Goal: Information Seeking & Learning: Check status

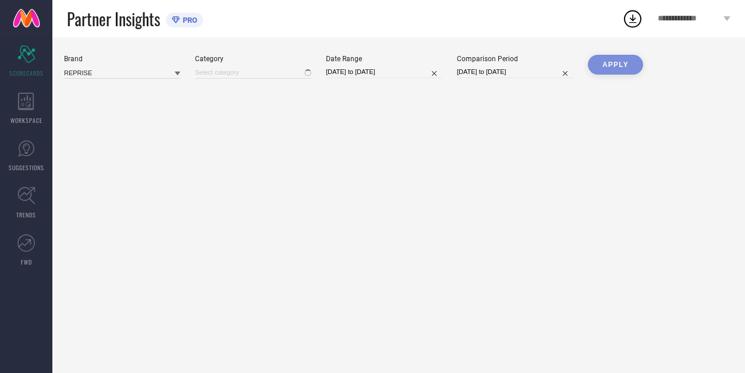
type input "All"
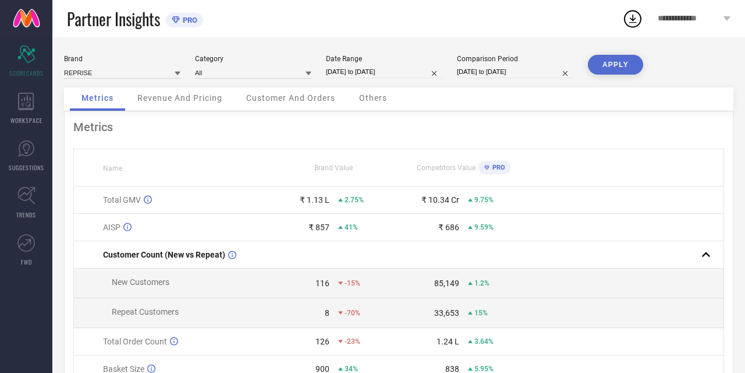
click at [340, 69] on input "[DATE] to [DATE]" at bounding box center [384, 72] width 116 height 12
select select "7"
select select "2025"
select select "8"
select select "2025"
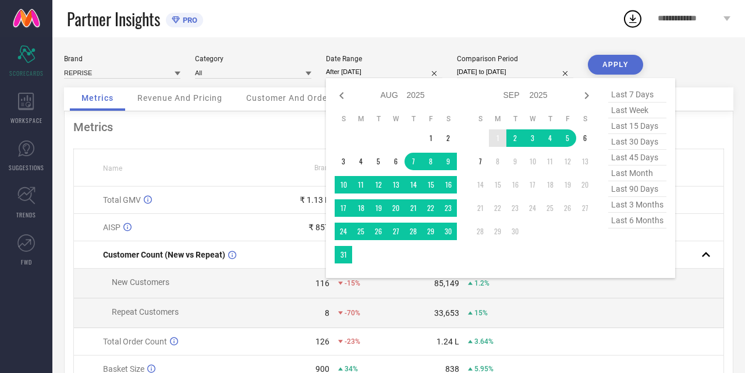
click at [494, 143] on td "1" at bounding box center [497, 137] width 17 height 17
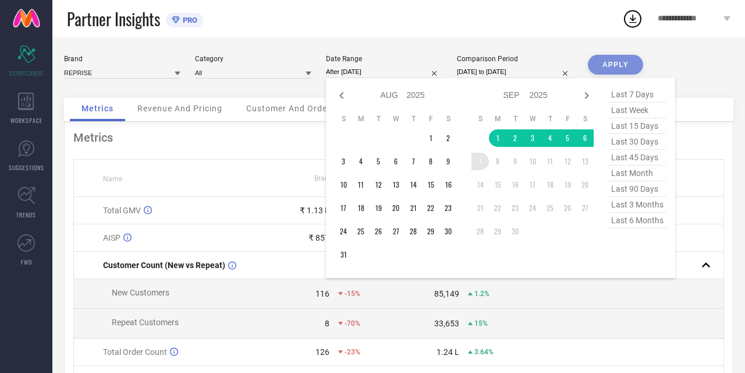
type input "[DATE] to [DATE]"
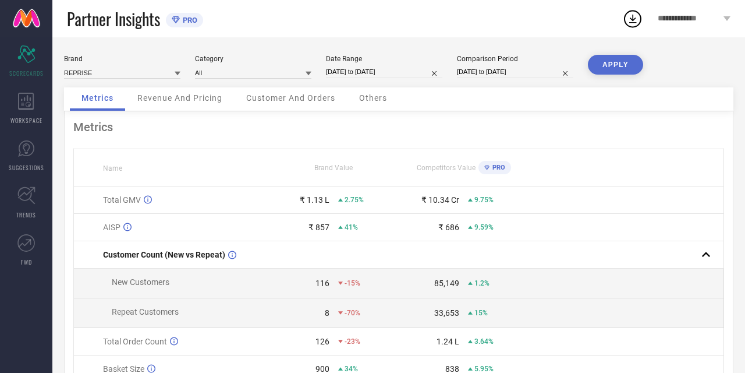
click at [600, 69] on button "APPLY" at bounding box center [615, 65] width 55 height 20
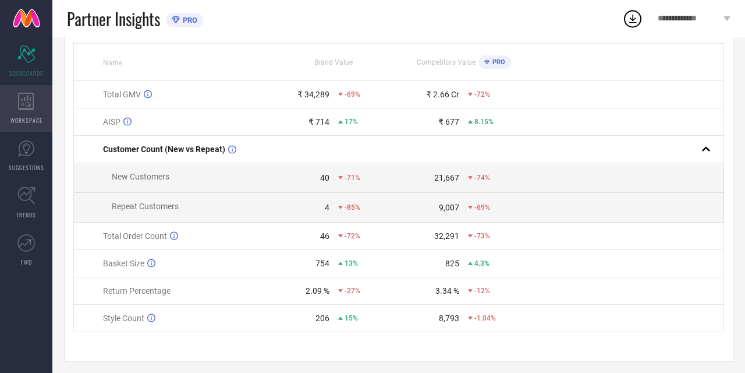
scroll to position [104, 0]
click at [20, 109] on icon at bounding box center [26, 101] width 16 height 17
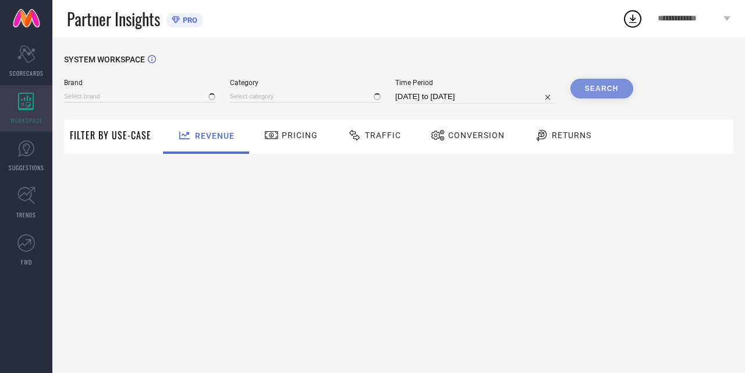
type input "REPRISE"
type input "All"
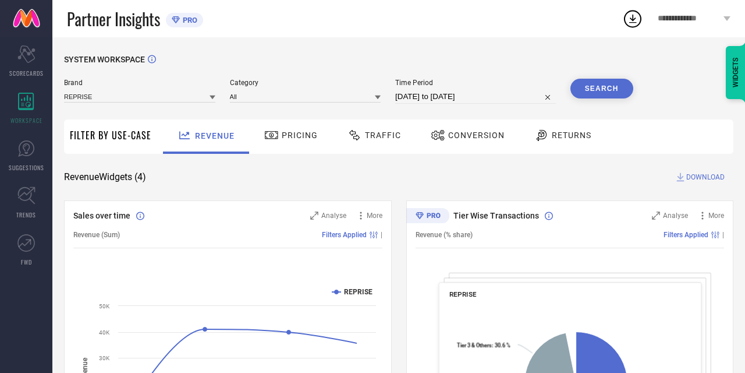
click at [407, 97] on input "[DATE] to [DATE]" at bounding box center [475, 97] width 161 height 14
select select "7"
select select "2025"
select select "8"
select select "2025"
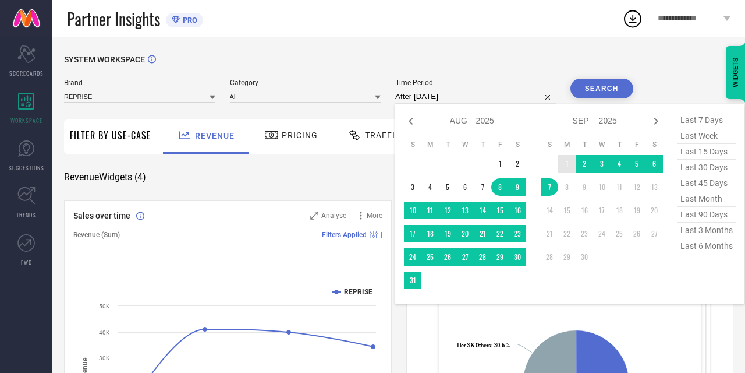
click at [568, 164] on td "1" at bounding box center [567, 163] width 17 height 17
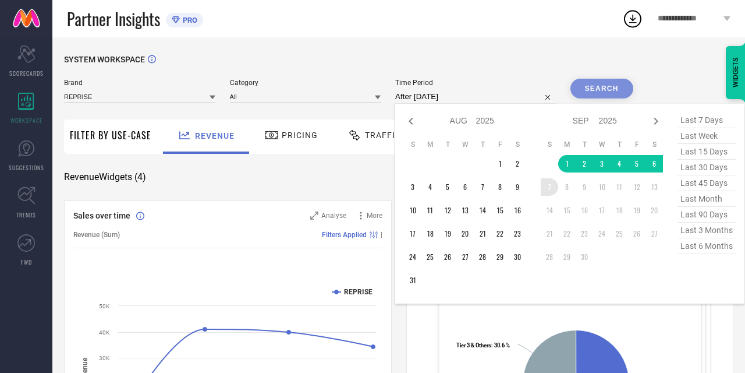
type input "[DATE] to [DATE]"
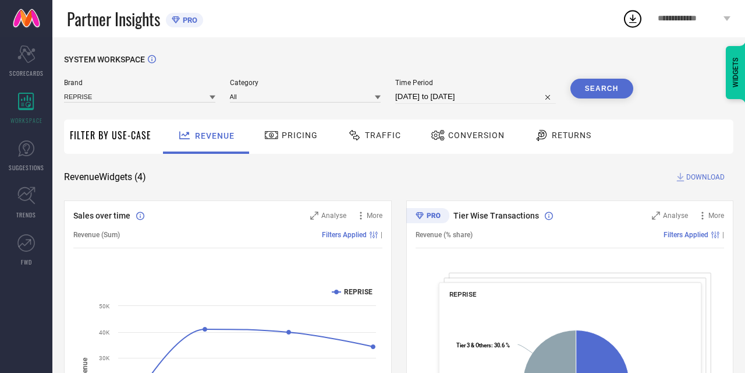
click at [616, 80] on button "Search" at bounding box center [602, 89] width 63 height 20
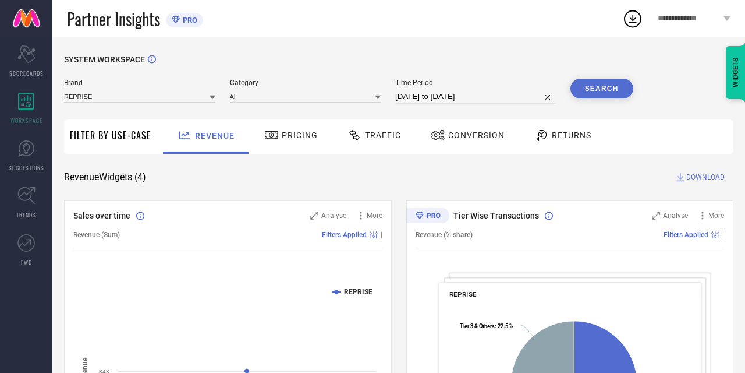
click at [292, 139] on span "Pricing" at bounding box center [300, 134] width 36 height 9
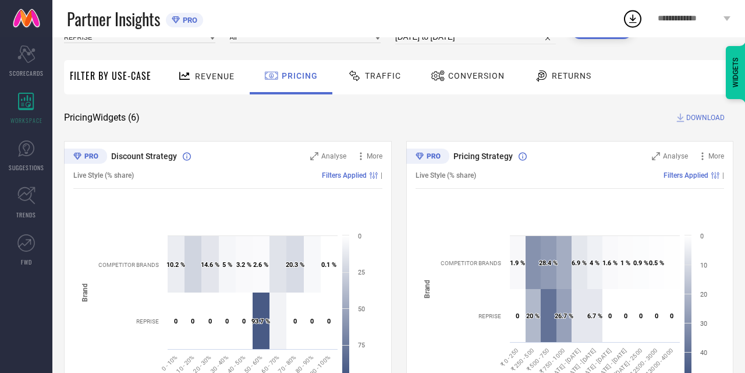
scroll to position [84, 0]
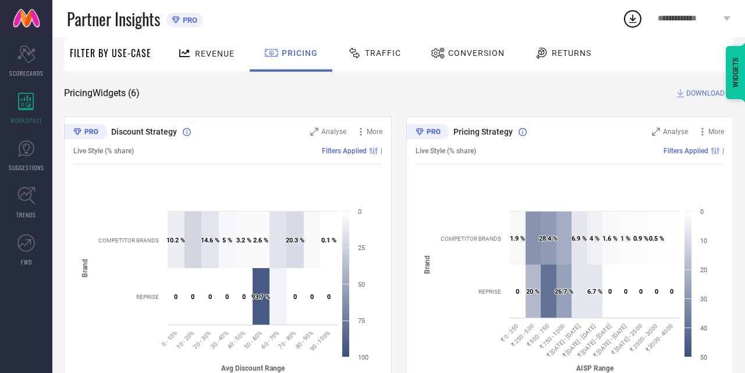
click at [372, 44] on div "Traffic" at bounding box center [374, 53] width 59 height 20
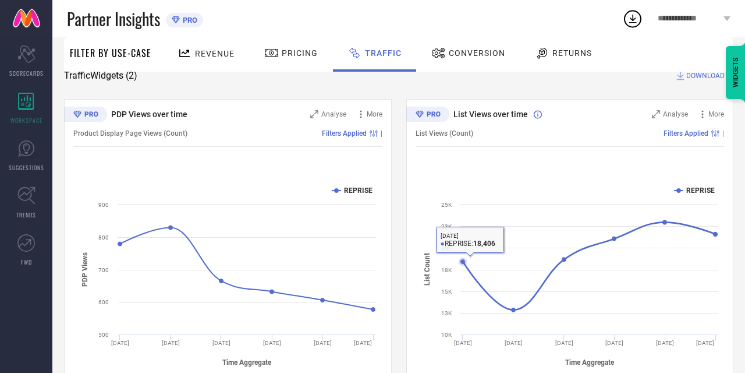
scroll to position [136, 0]
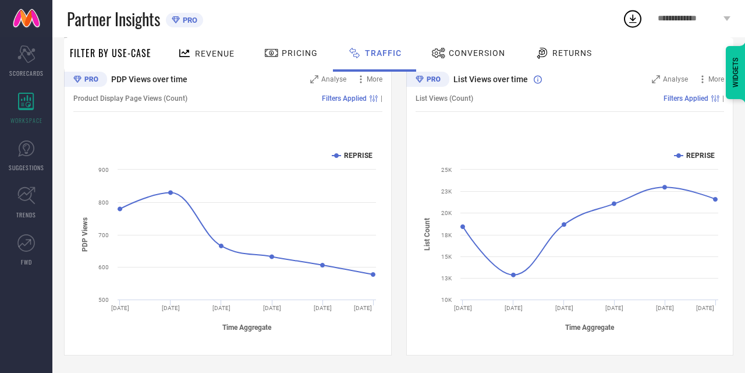
click at [462, 50] on span "Conversion" at bounding box center [477, 52] width 56 height 9
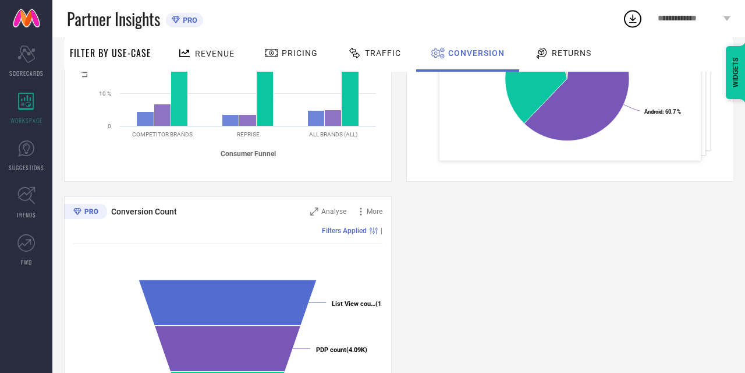
scroll to position [442, 0]
